Goal: Communication & Community: Answer question/provide support

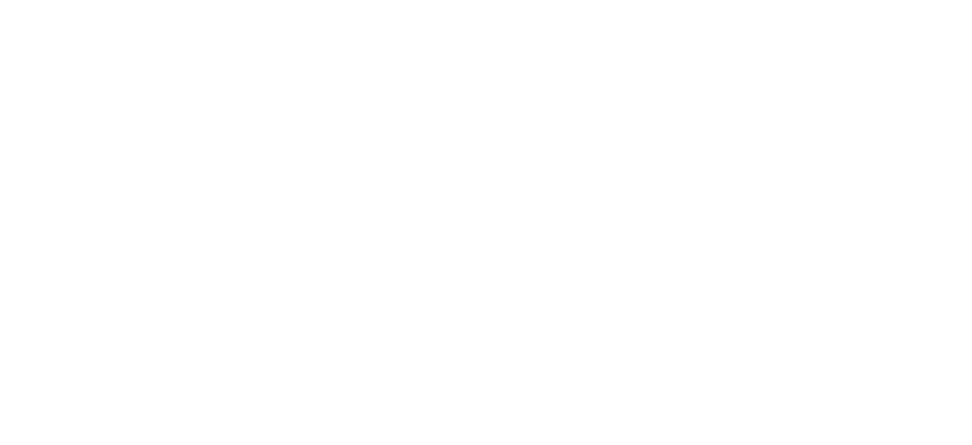
select select "message"
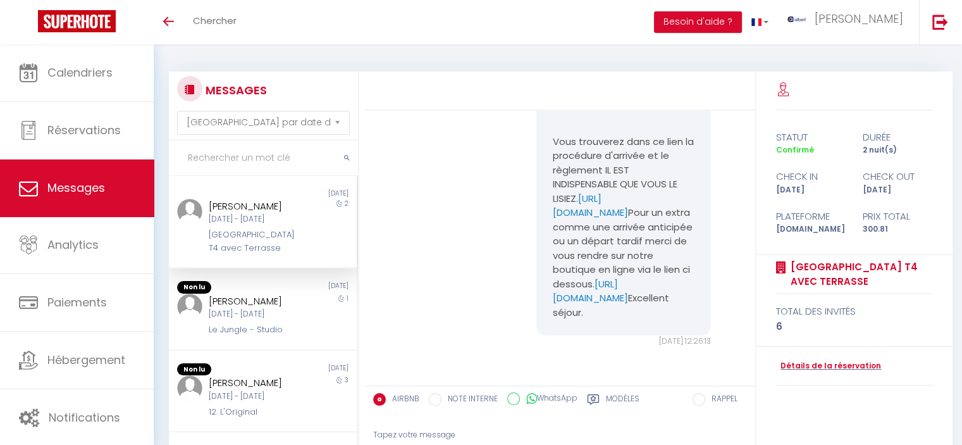
click at [266, 150] on input "text" at bounding box center [263, 157] width 189 height 35
paste input "Lissarrague"
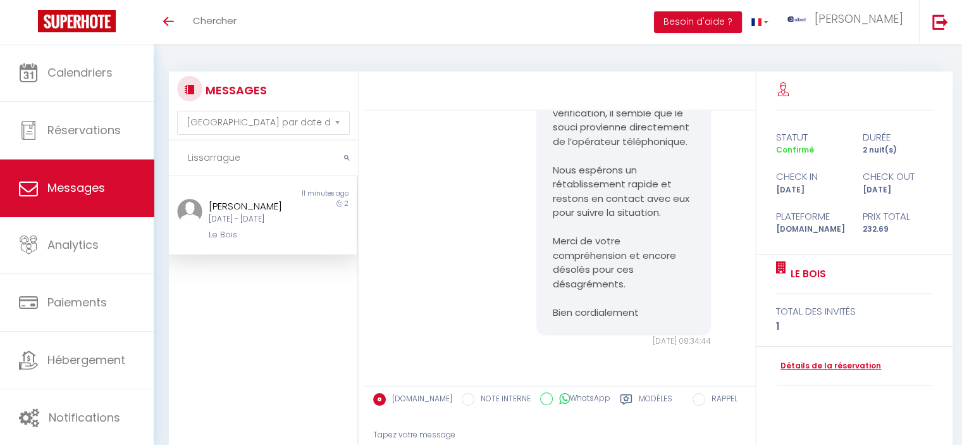
scroll to position [7383, 0]
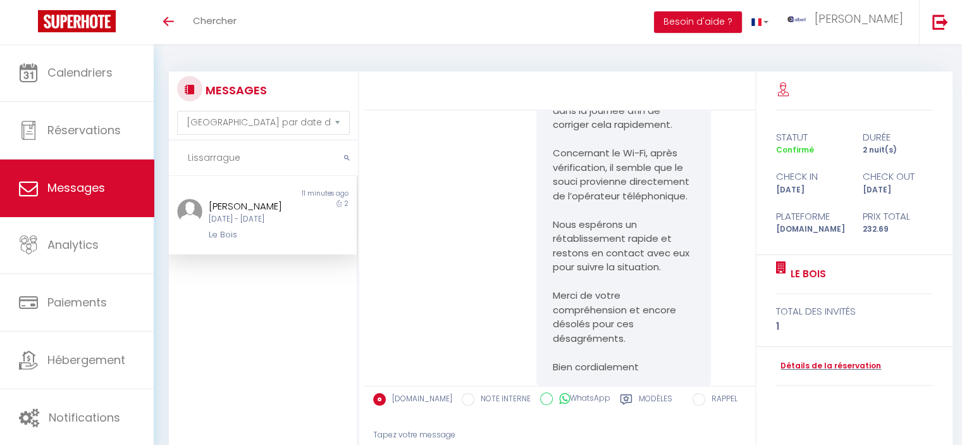
type input "Lissarrague"
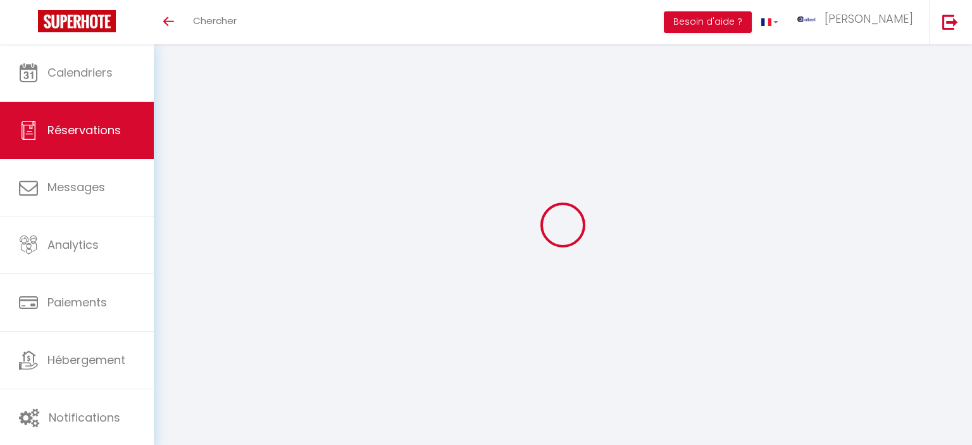
select select "0"
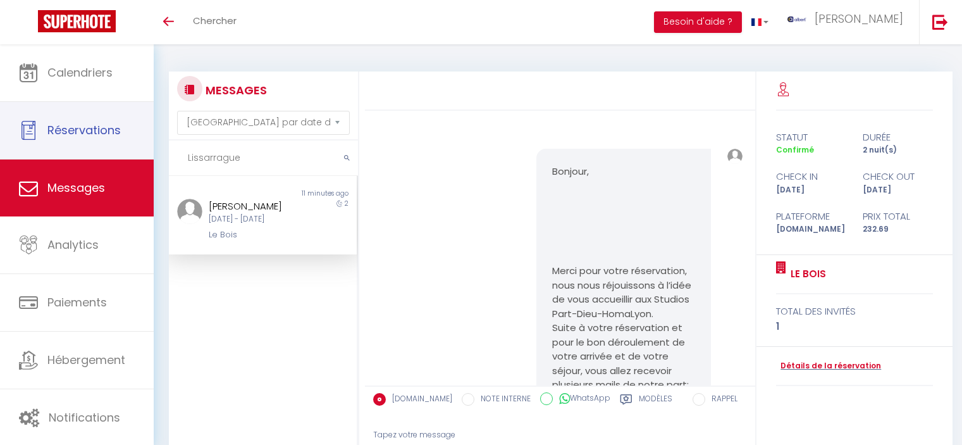
select select "message"
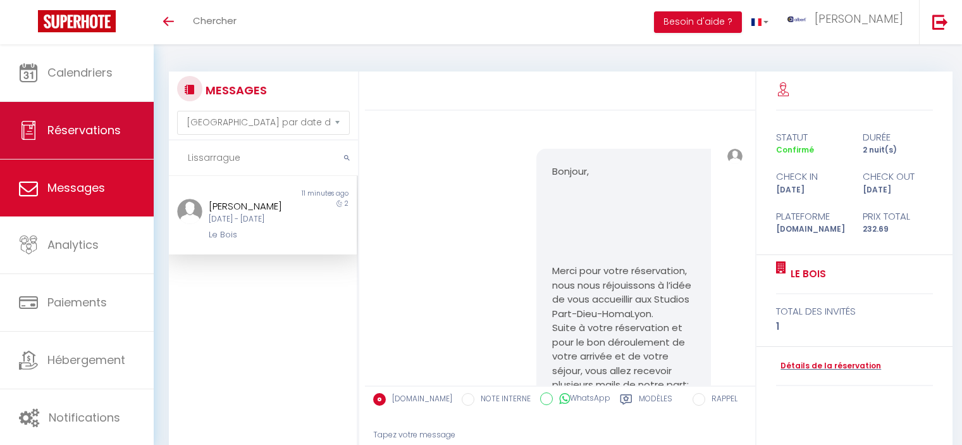
click at [56, 135] on div "🟢 Des questions ou besoin d'assistance pour la migration AirBnB? Connectez-vous…" at bounding box center [481, 306] width 962 height 525
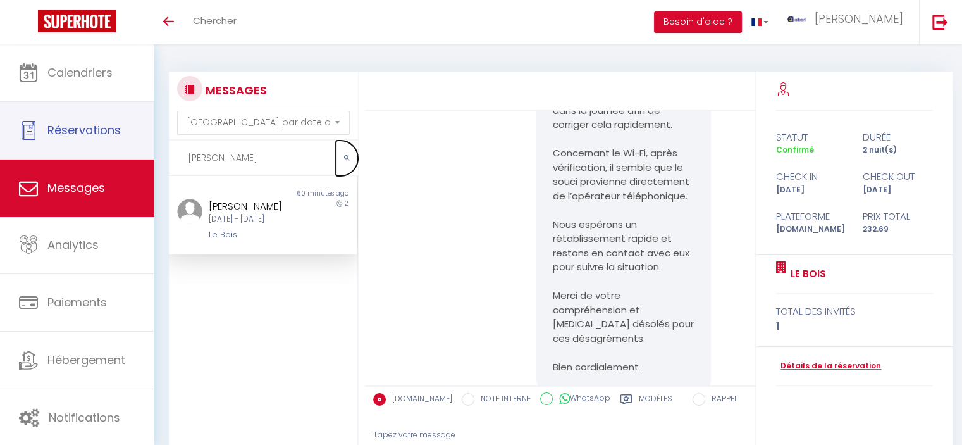
click at [342, 155] on button "submit" at bounding box center [347, 157] width 22 height 35
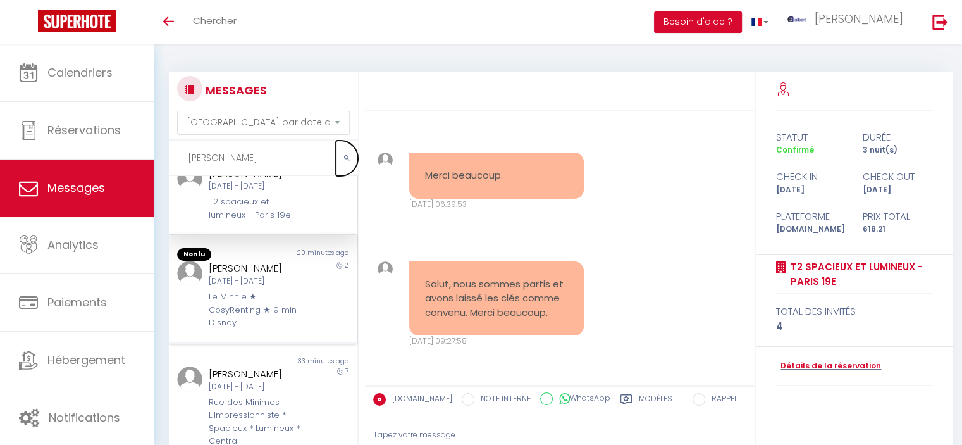
scroll to position [0, 0]
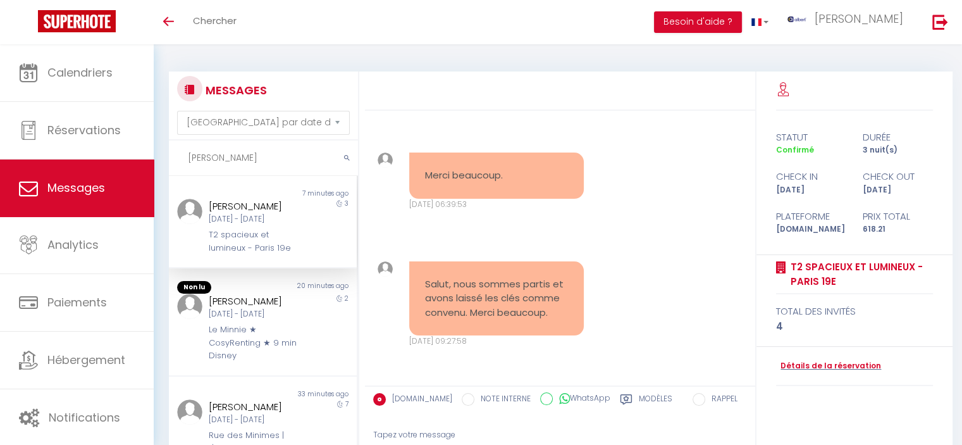
click at [232, 154] on input "Mina" at bounding box center [263, 157] width 189 height 35
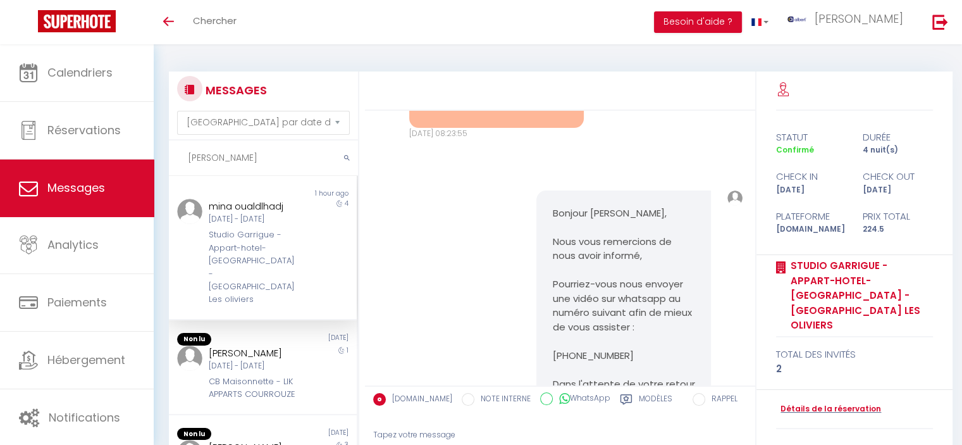
type input "Mina"
click at [254, 233] on div "Studio Garrigue - Appart-hotel-[GEOGRAPHIC_DATA] - [GEOGRAPHIC_DATA] Les olivie…" at bounding box center [255, 267] width 93 height 78
copy div "mina oualdlhadj"
drag, startPoint x: 286, startPoint y: 208, endPoint x: 238, endPoint y: 240, distance: 58.3
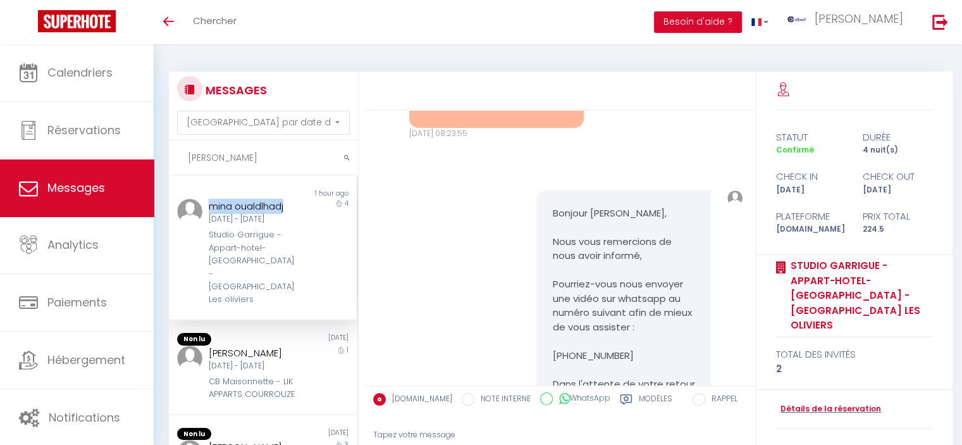
click at [205, 206] on div "mina oualdlhadj Mer 10 Sep - Dim 14 Sep Studio Garrigue - Appart-hotel-Provence…" at bounding box center [254, 253] width 109 height 108
